Goal: Navigation & Orientation: Go to known website

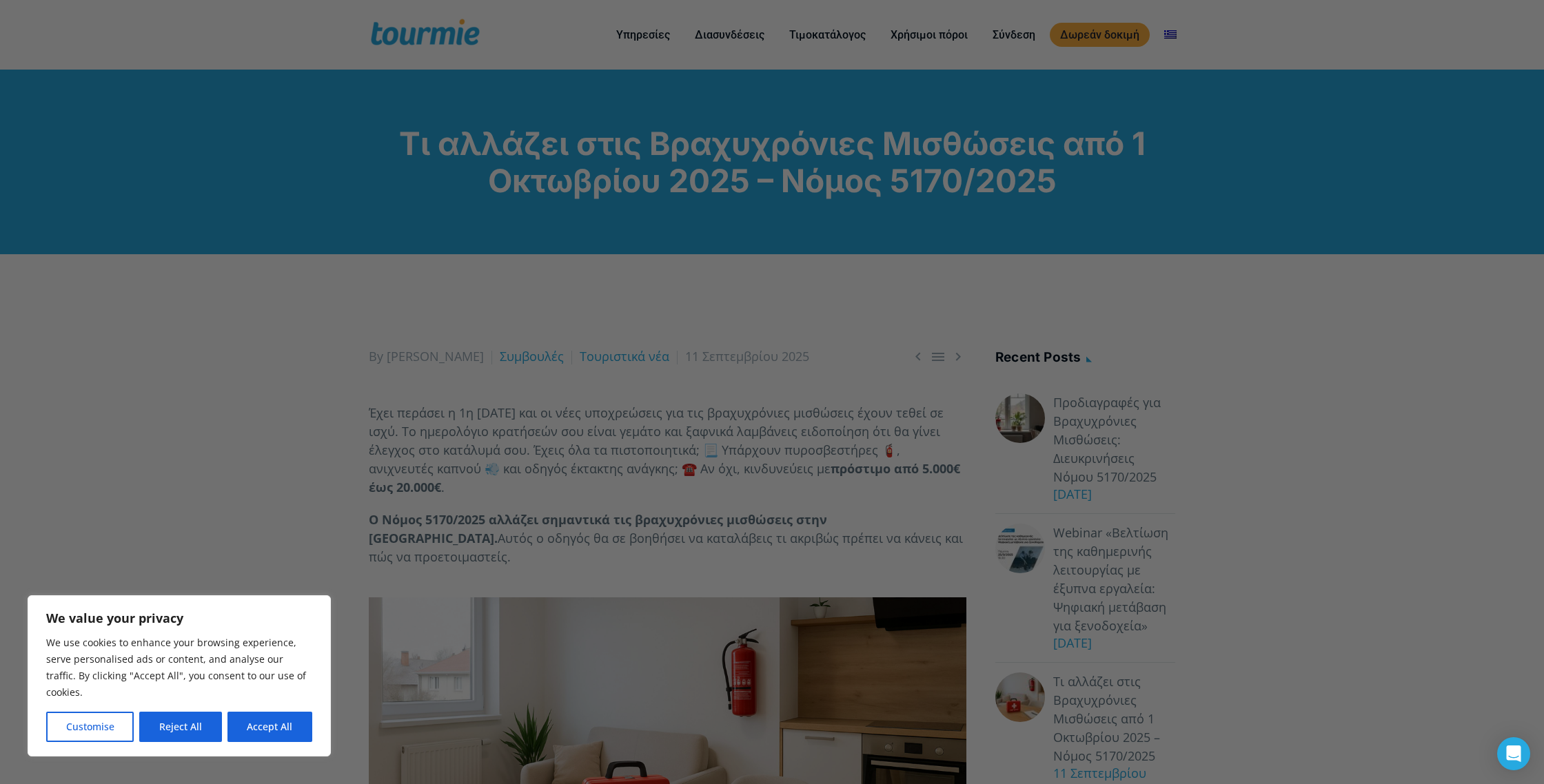
click at [385, 42] on div at bounding box center [779, 396] width 1559 height 791
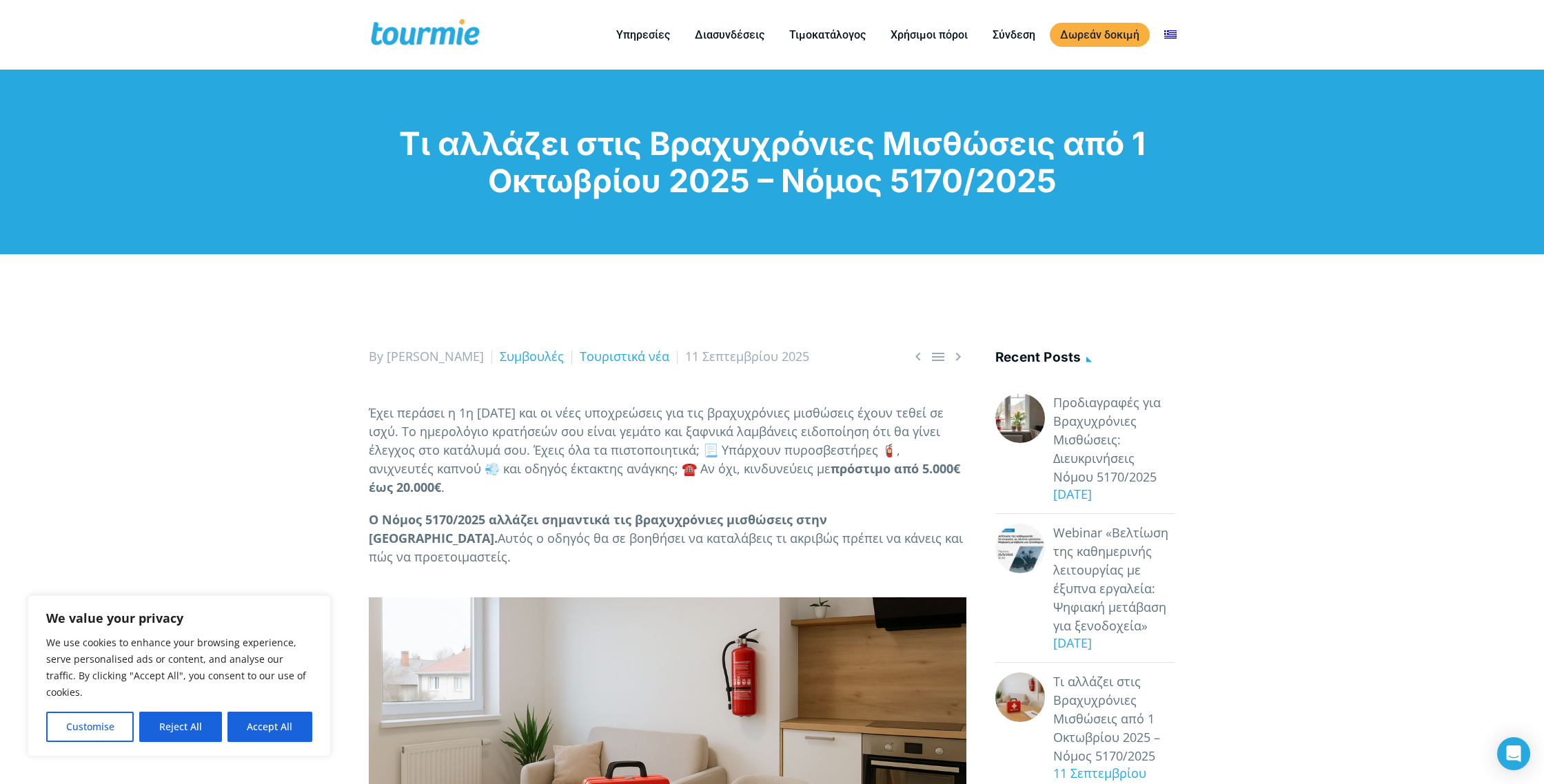
click at [418, 29] on span at bounding box center [425, 34] width 113 height 32
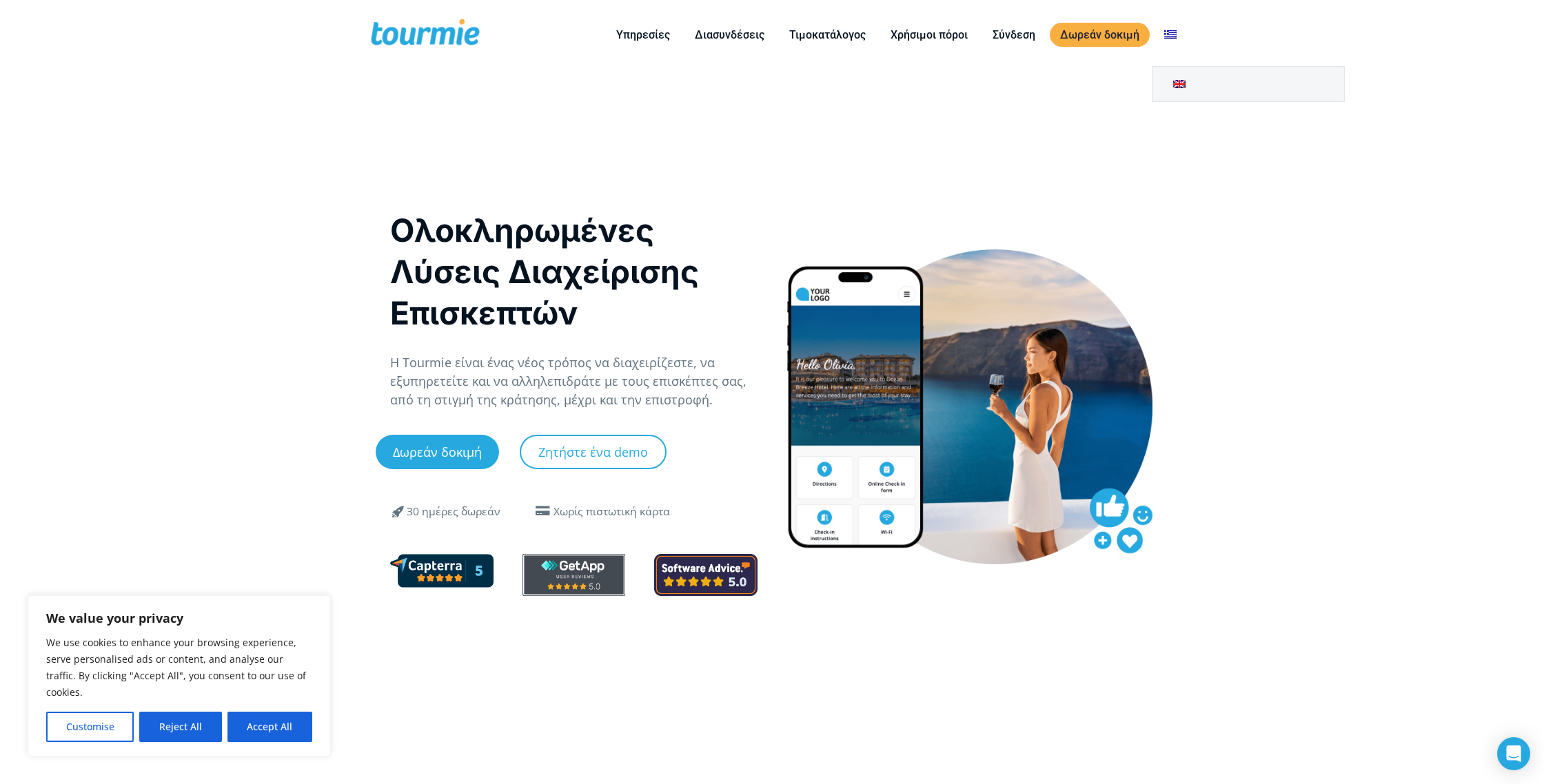
click at [1177, 31] on link at bounding box center [1170, 34] width 33 height 18
click at [1178, 82] on link at bounding box center [1249, 83] width 192 height 34
